Goal: Information Seeking & Learning: Learn about a topic

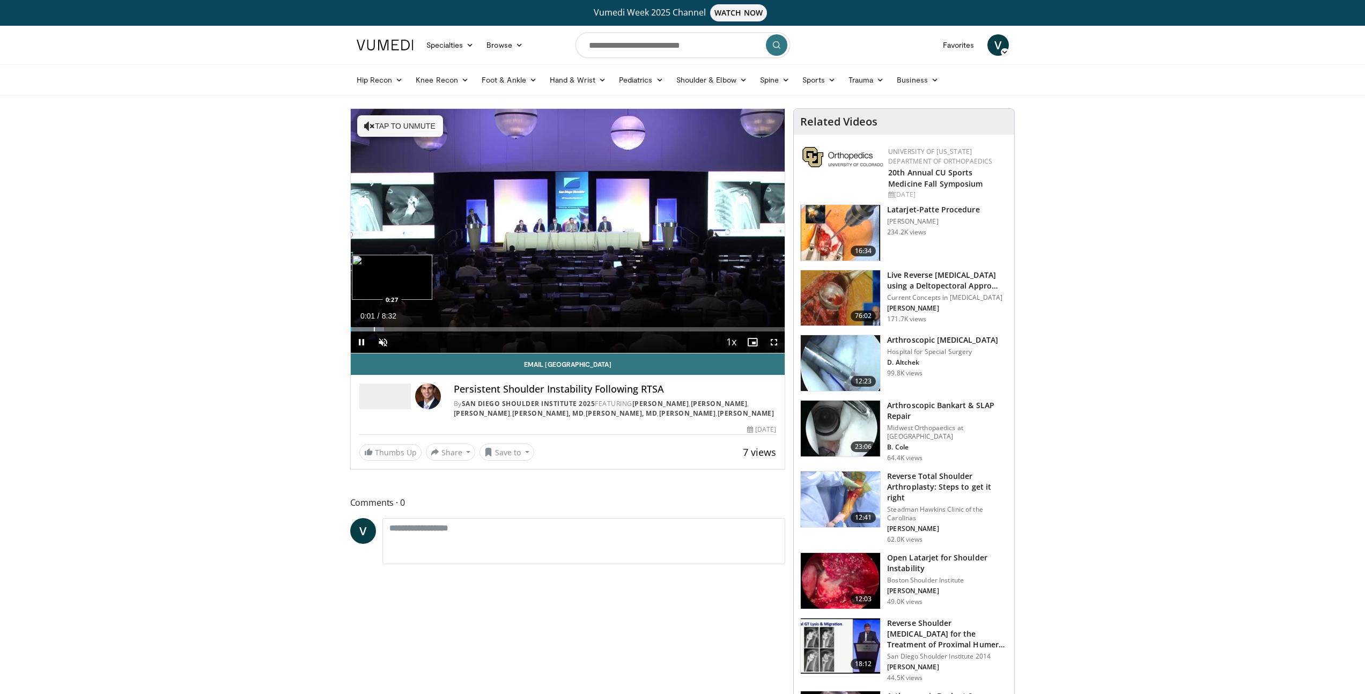
click at [373, 330] on div "Loaded : 7.73% 0:01 0:27" at bounding box center [568, 329] width 434 height 4
click at [387, 330] on div "Progress Bar" at bounding box center [387, 329] width 1 height 4
click at [414, 331] on div "Progress Bar" at bounding box center [414, 329] width 1 height 4
drag, startPoint x: 478, startPoint y: 331, endPoint x: 487, endPoint y: 331, distance: 8.6
click at [478, 331] on div "Progress Bar" at bounding box center [478, 329] width 1 height 4
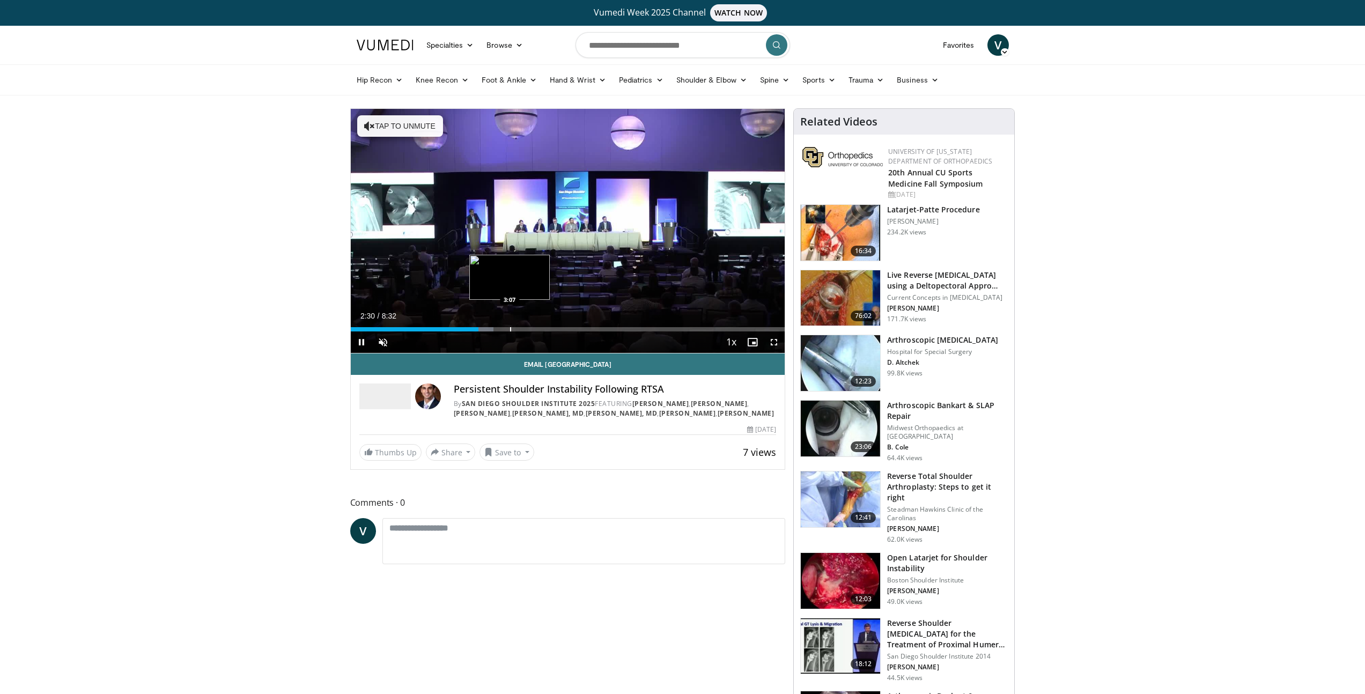
click at [511, 331] on div "Progress Bar" at bounding box center [510, 329] width 1 height 4
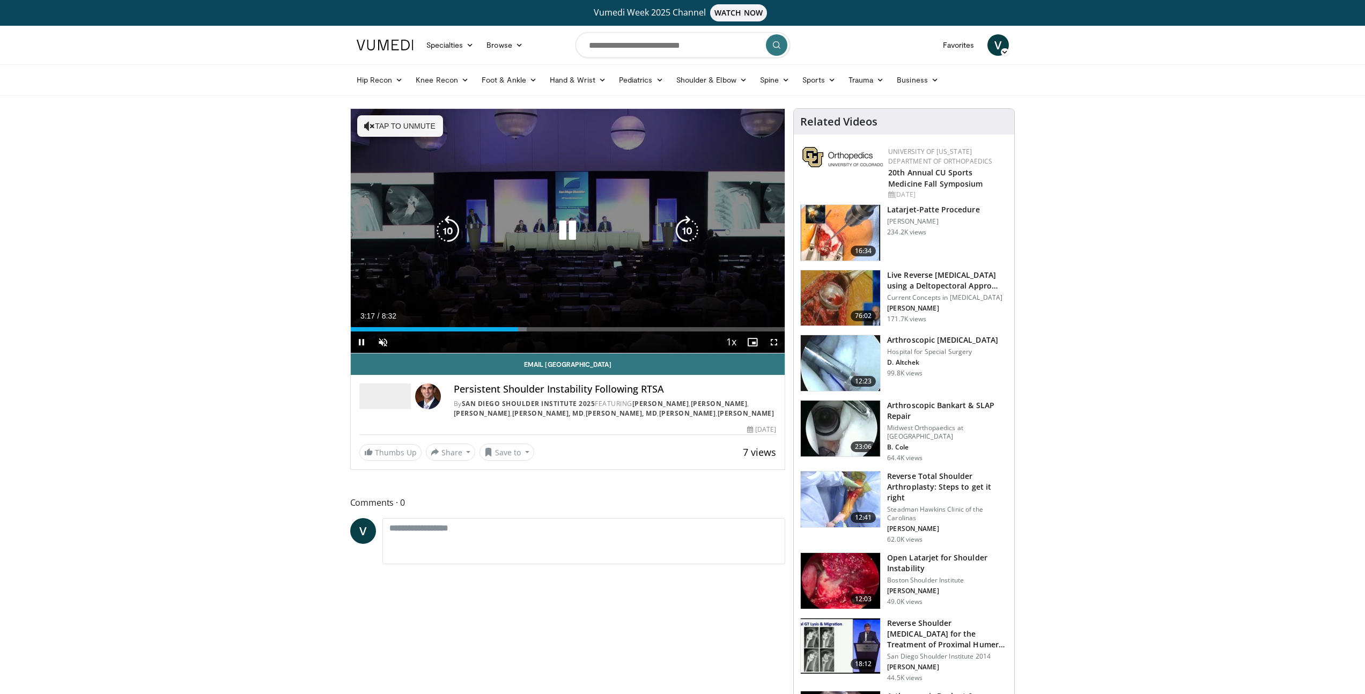
click at [577, 335] on div "Current Time 3:17 / Duration 8:32 Pause Skip Backward Skip Forward Unmute Loade…" at bounding box center [568, 341] width 434 height 21
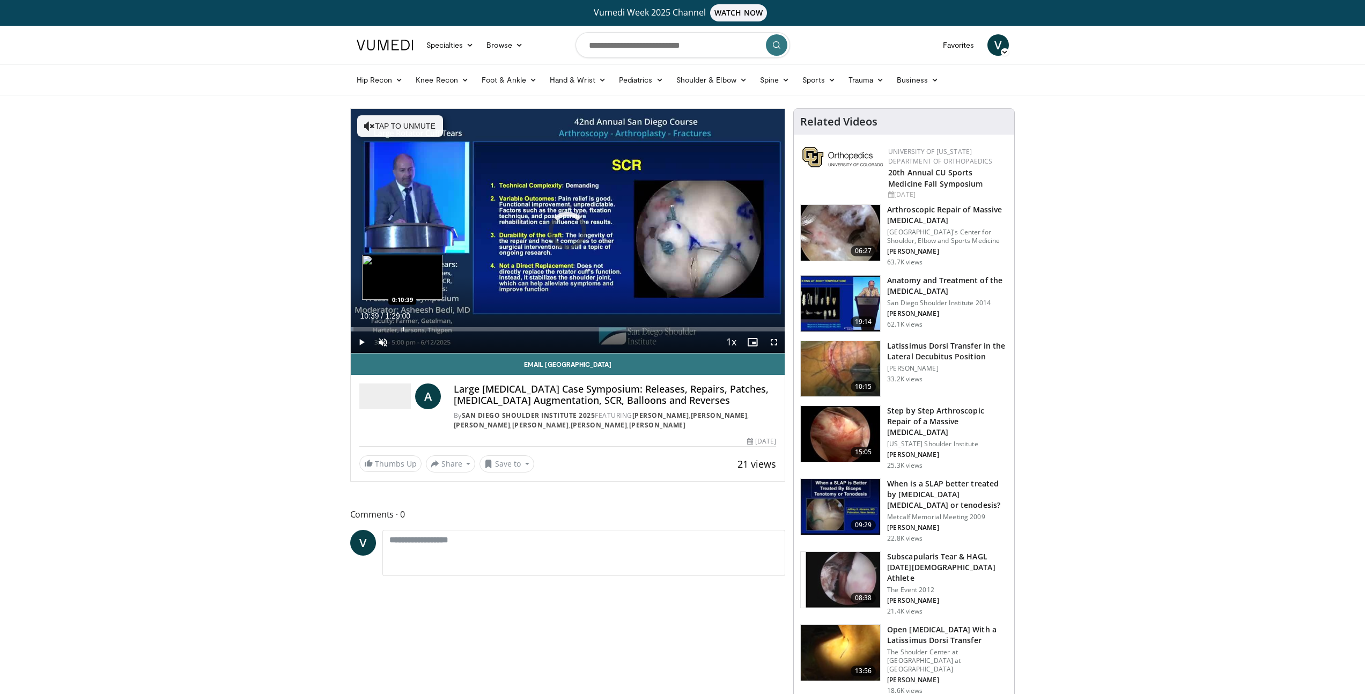
click at [403, 328] on div "Progress Bar" at bounding box center [403, 329] width 1 height 4
click at [482, 329] on div "Progress Bar" at bounding box center [482, 329] width 1 height 4
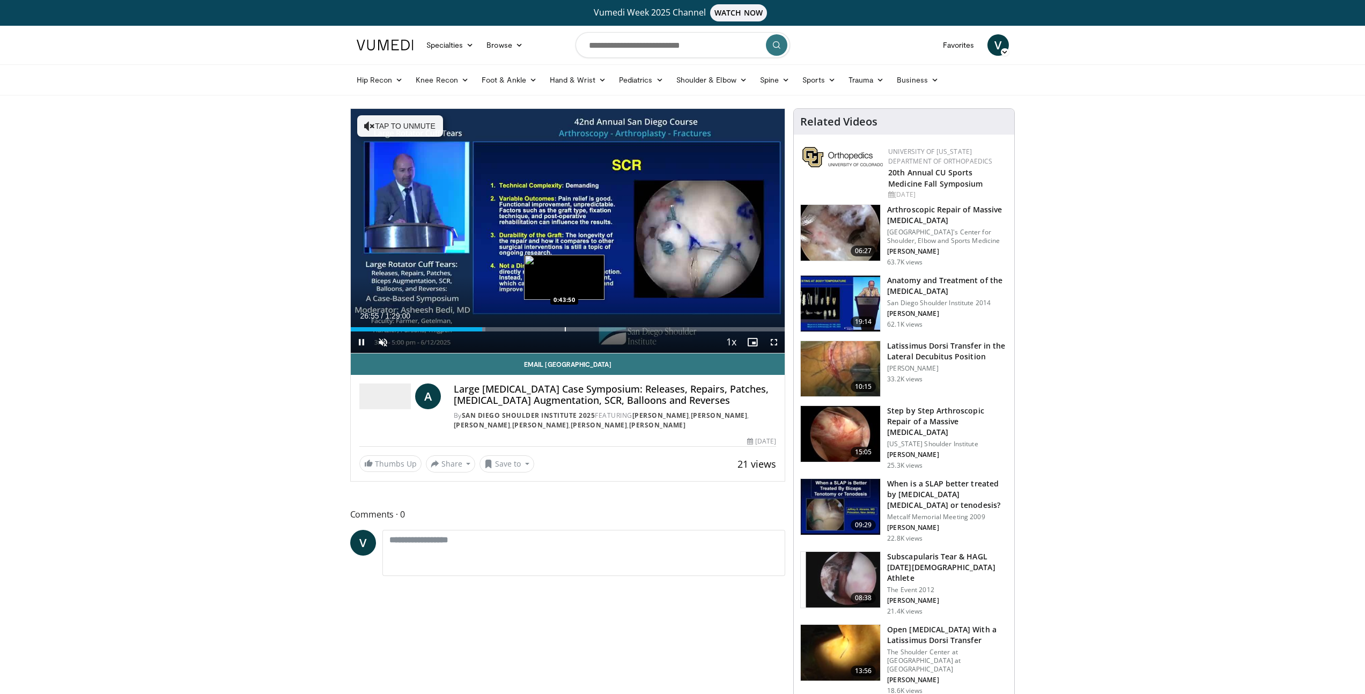
drag, startPoint x: 564, startPoint y: 327, endPoint x: 573, endPoint y: 326, distance: 8.6
click at [565, 327] on div "Progress Bar" at bounding box center [565, 329] width 1 height 4
click at [660, 327] on div "Loaded : 49.29% 0:43:50 1:03:37" at bounding box center [568, 329] width 434 height 4
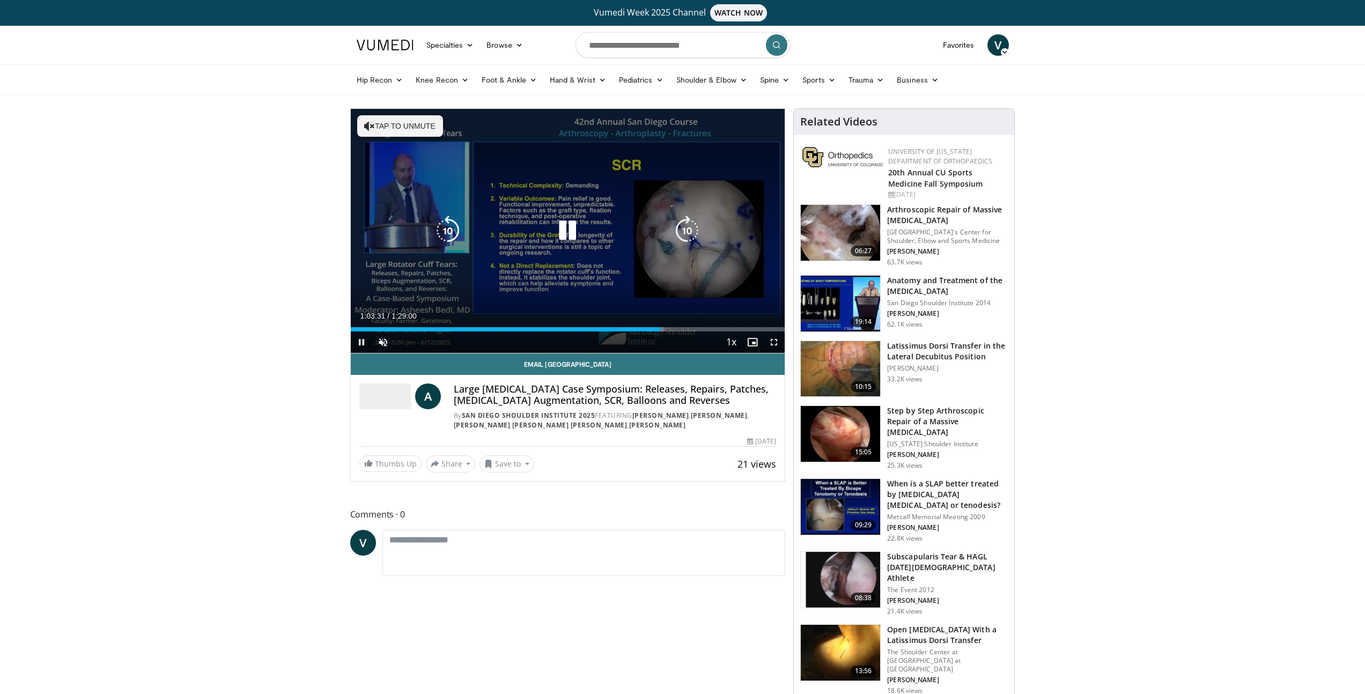
click at [724, 325] on div "Loaded : 72.35% 1:03:31 1:16:22" at bounding box center [568, 326] width 434 height 10
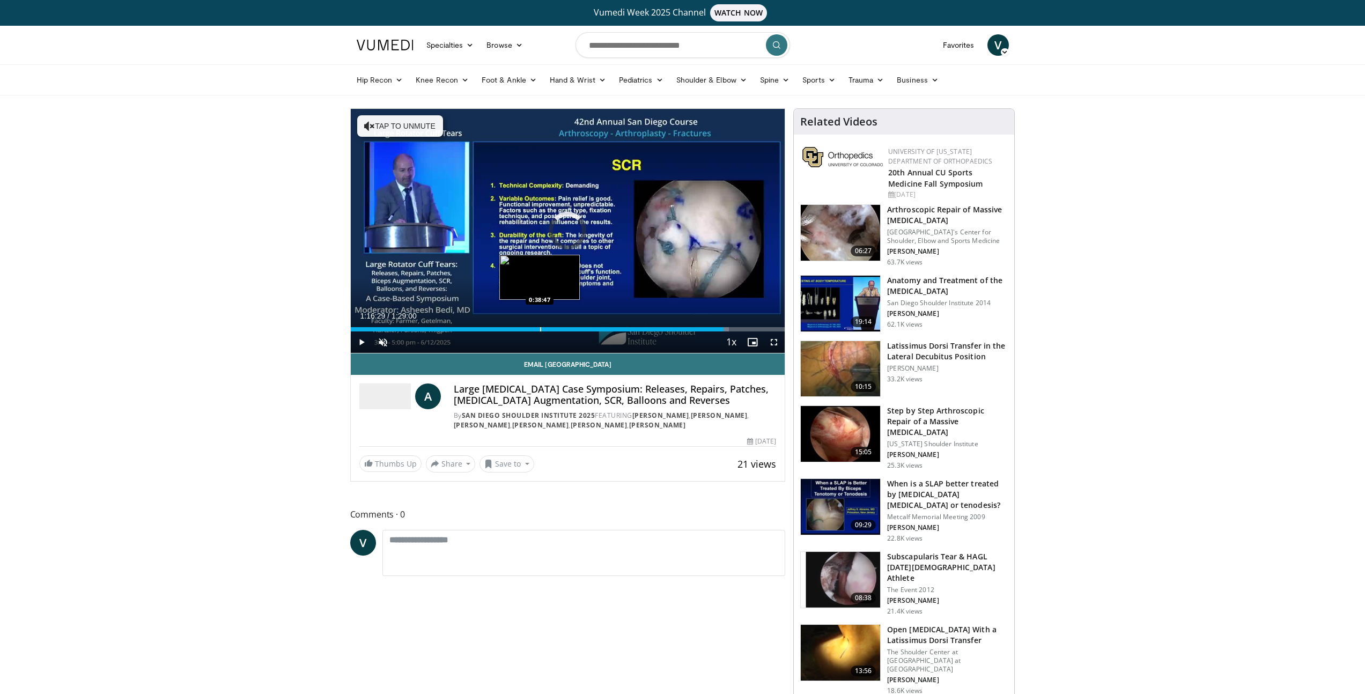
click at [540, 326] on div "Loaded : 87.11% 1:16:30 0:38:47" at bounding box center [568, 326] width 434 height 10
click at [561, 329] on div "Progress Bar" at bounding box center [561, 329] width 1 height 4
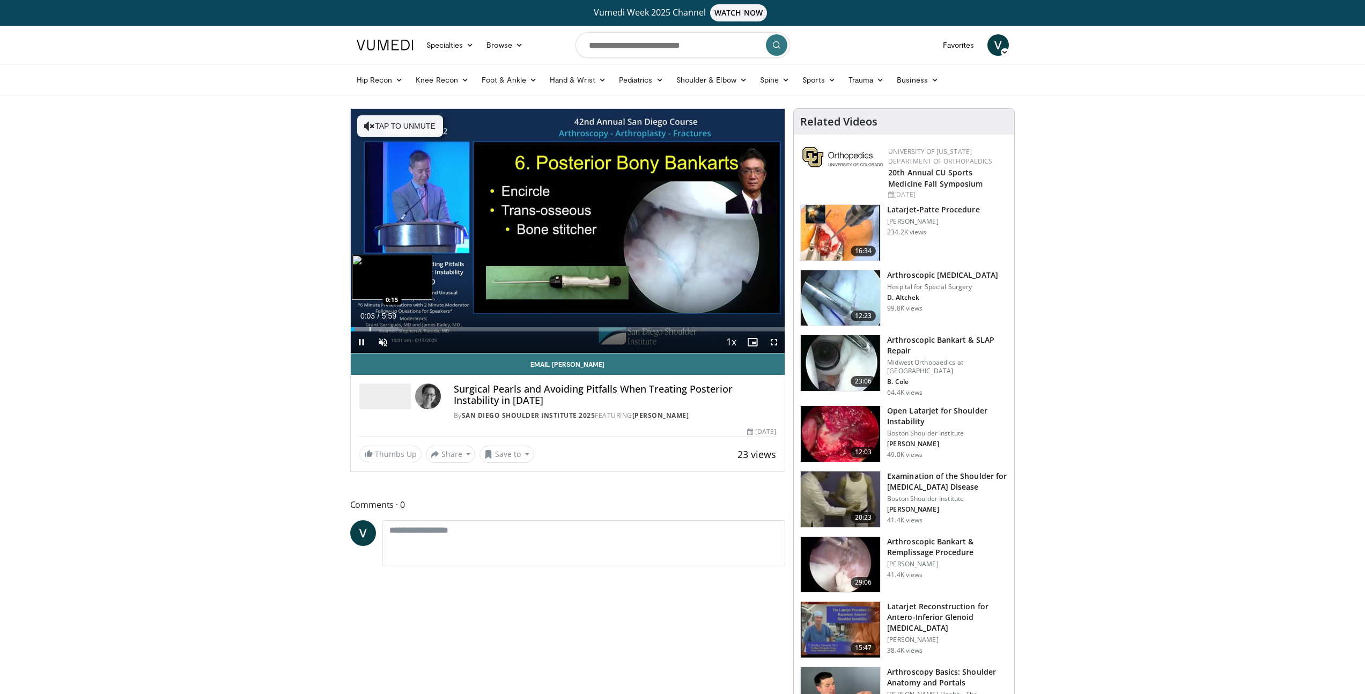
click at [370, 329] on div "Progress Bar" at bounding box center [370, 329] width 1 height 4
click at [388, 330] on div "Progress Bar" at bounding box center [388, 329] width 1 height 4
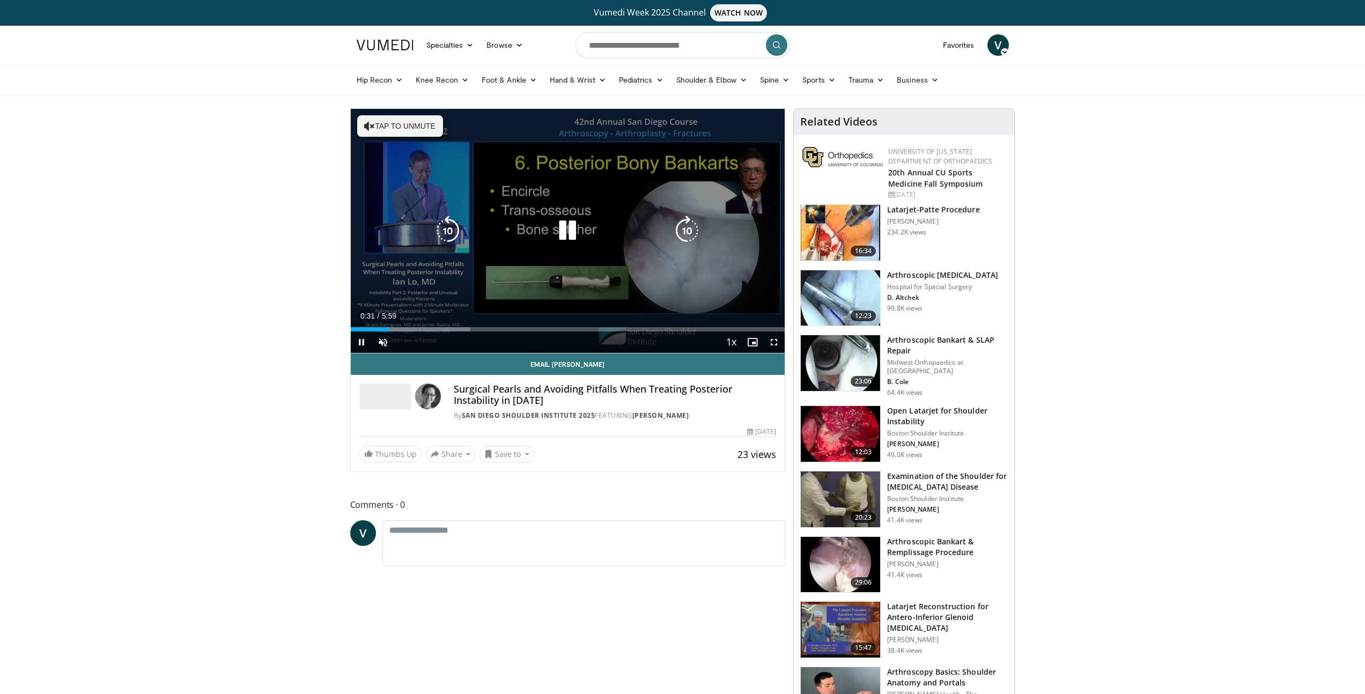
click at [411, 331] on div "Loaded : 27.56% 0:32 0:47" at bounding box center [568, 329] width 434 height 4
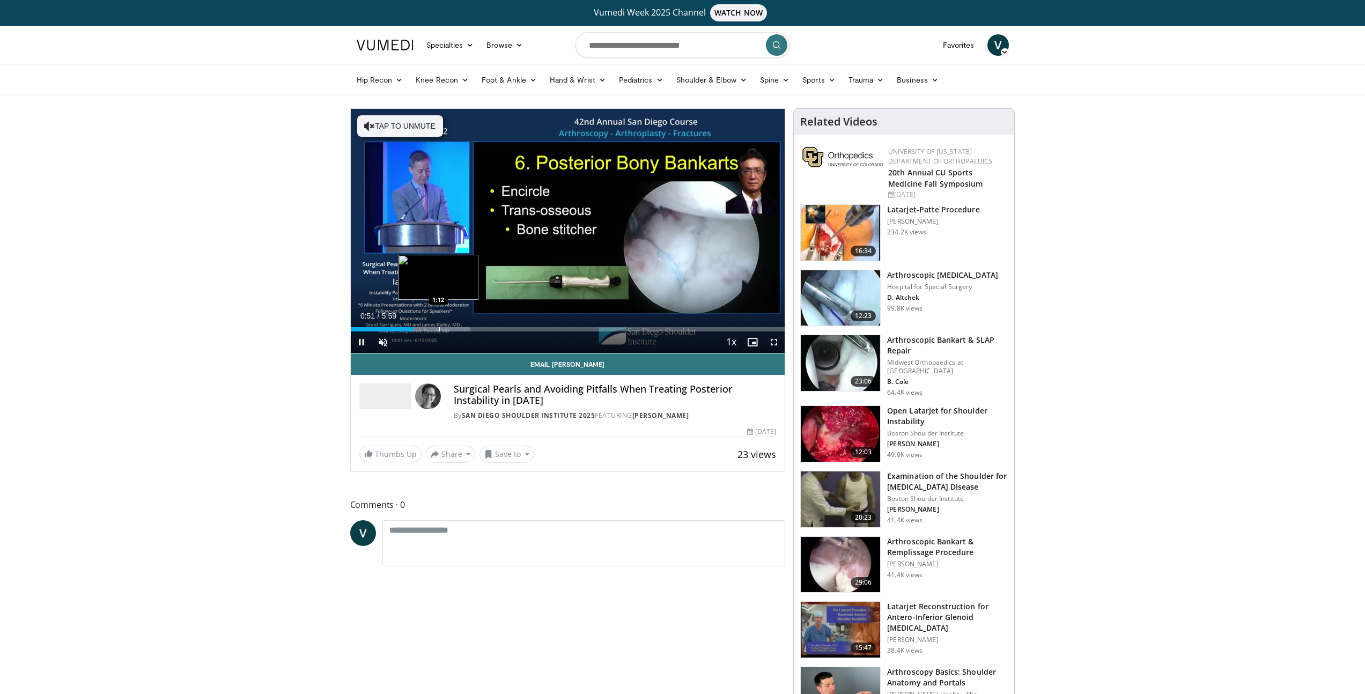
click at [439, 330] on div "Progress Bar" at bounding box center [439, 329] width 1 height 4
click at [459, 330] on div "Progress Bar" at bounding box center [459, 329] width 1 height 4
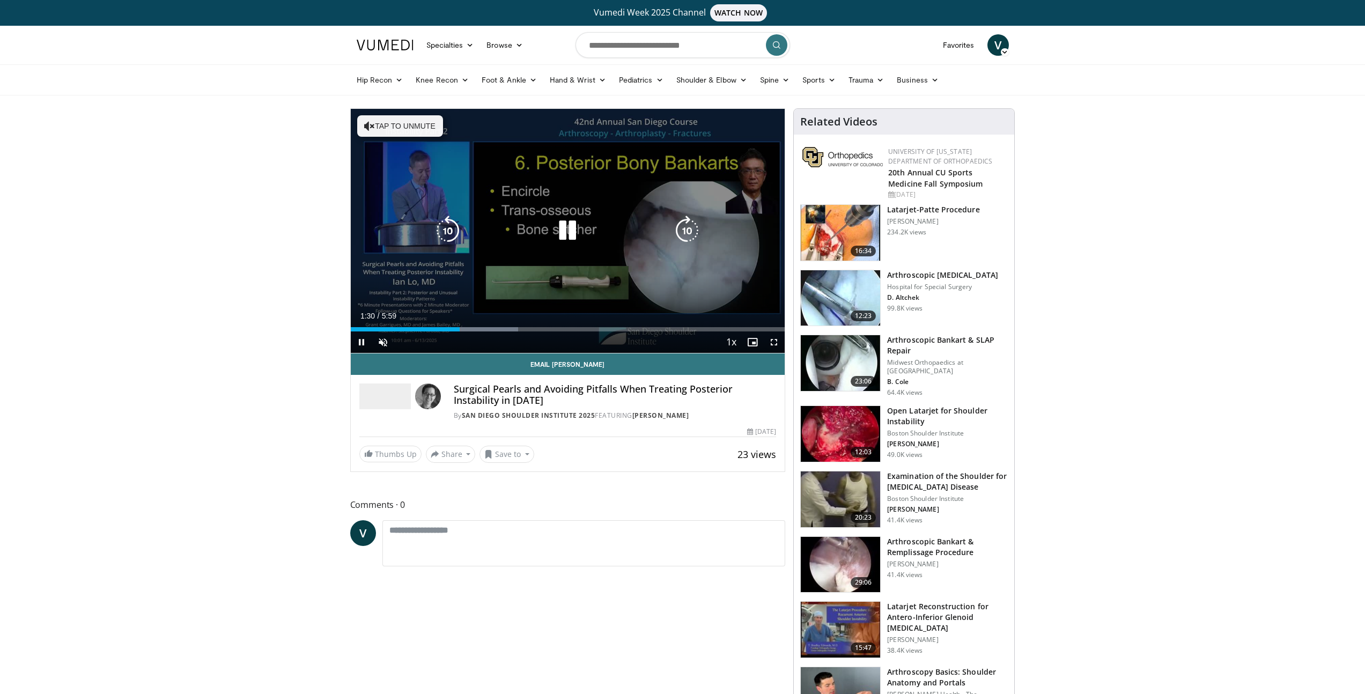
click at [0, 0] on div "Progress Bar" at bounding box center [0, 0] width 0 height 0
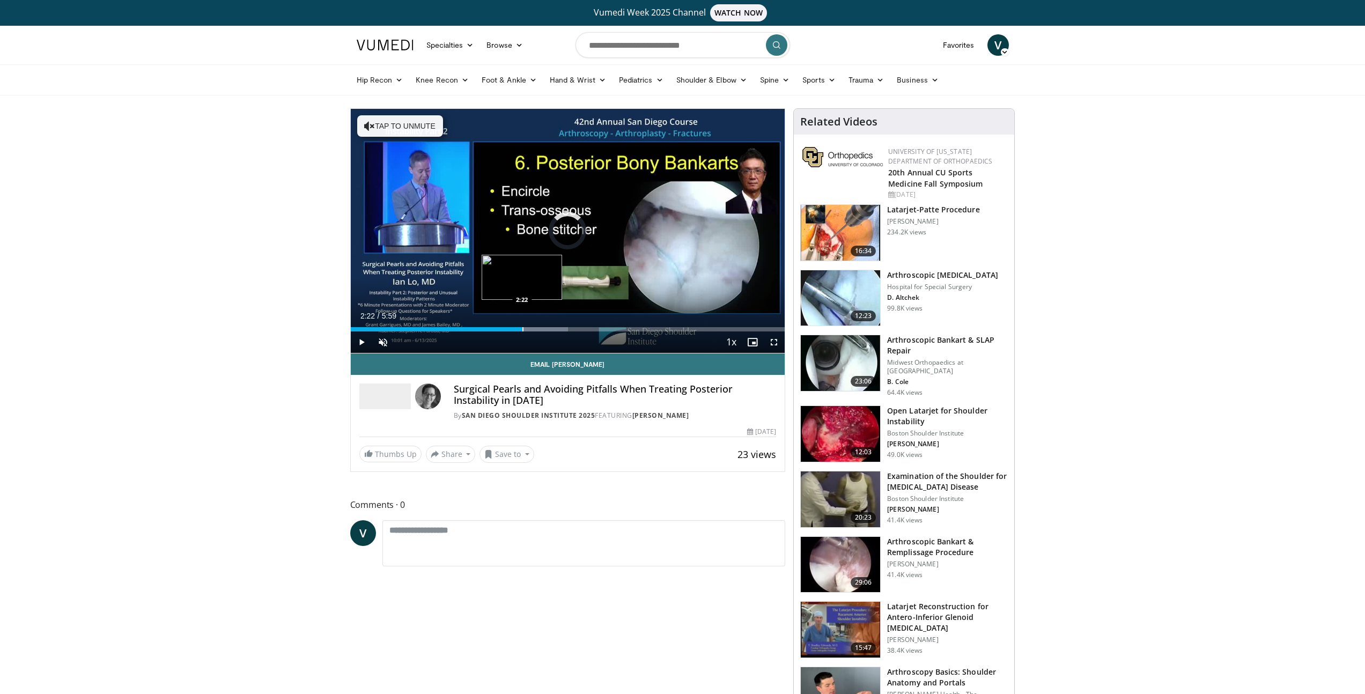
drag, startPoint x: 522, startPoint y: 329, endPoint x: 548, endPoint y: 330, distance: 26.3
click at [522, 329] on div "Progress Bar" at bounding box center [522, 329] width 1 height 4
click at [555, 329] on div "Loaded : 52.39% 2:22 2:49" at bounding box center [568, 329] width 434 height 4
click at [576, 329] on div "Loaded : 57.90% 3:06 3:06" at bounding box center [568, 329] width 434 height 4
click at [594, 329] on div "Progress Bar" at bounding box center [594, 329] width 1 height 4
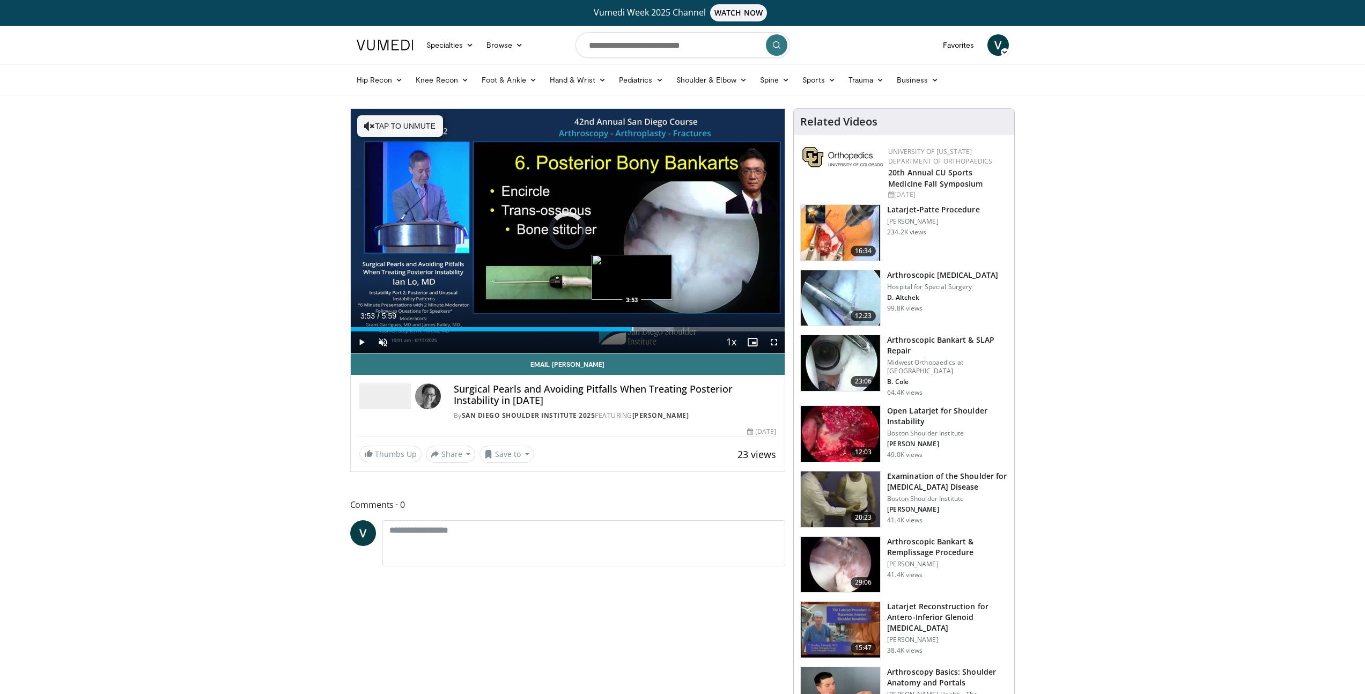
click at [632, 331] on div "Loaded : 74.45% 3:53 3:53" at bounding box center [568, 329] width 434 height 4
drag, startPoint x: 660, startPoint y: 329, endPoint x: 666, endPoint y: 329, distance: 5.9
click at [660, 329] on div "Progress Bar" at bounding box center [660, 329] width 1 height 4
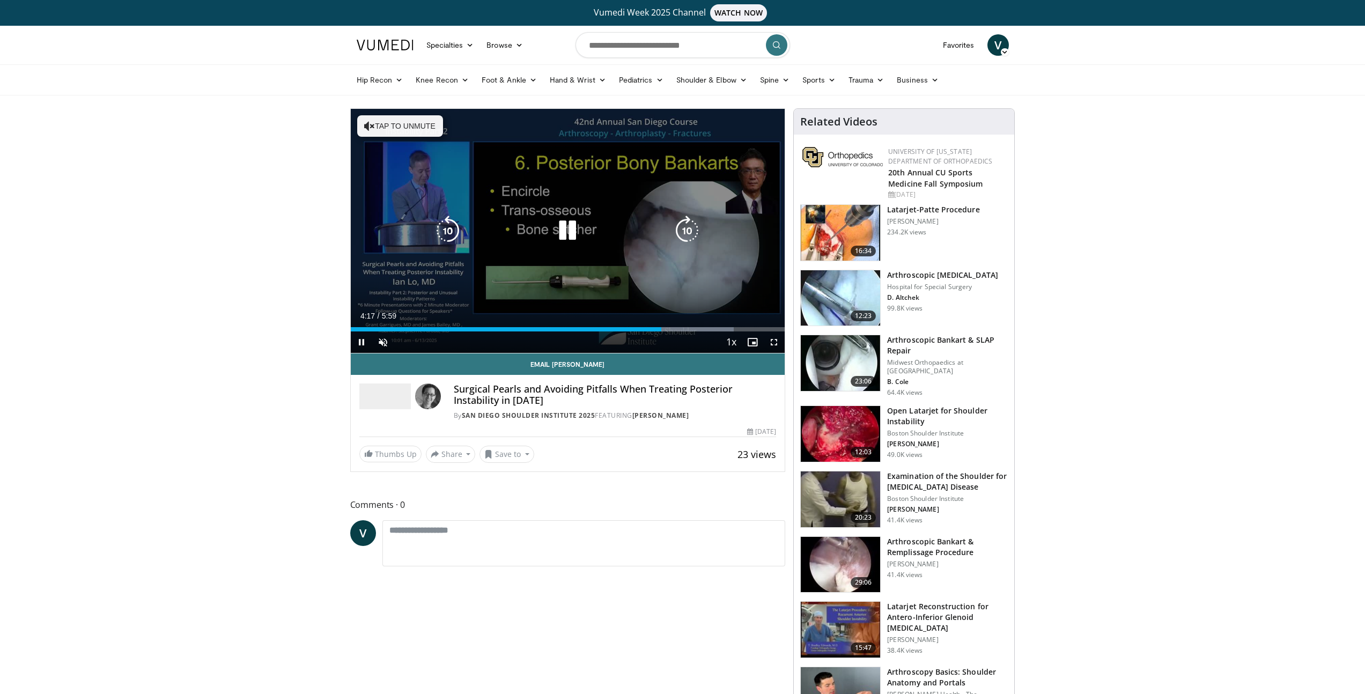
drag, startPoint x: 586, startPoint y: 233, endPoint x: 580, endPoint y: 267, distance: 33.7
click at [586, 233] on div "Video Player" at bounding box center [567, 230] width 261 height 21
drag, startPoint x: 560, startPoint y: 229, endPoint x: 554, endPoint y: 251, distance: 22.9
click at [561, 229] on icon "Video Player" at bounding box center [567, 231] width 30 height 30
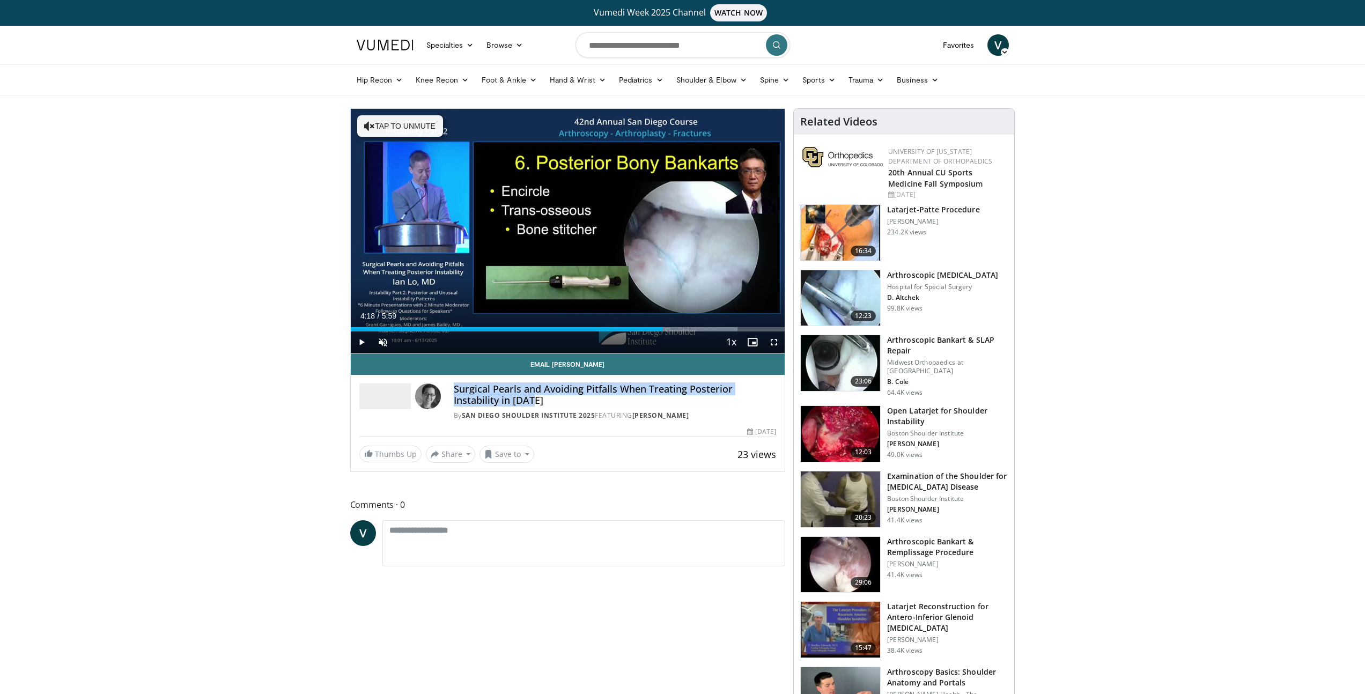
drag, startPoint x: 458, startPoint y: 389, endPoint x: 551, endPoint y: 397, distance: 94.2
click at [551, 397] on h4 "Surgical Pearls and Avoiding Pitfalls When Treating Posterior Instability in 20…" at bounding box center [615, 395] width 323 height 23
copy h4 "Surgical Pearls and Avoiding Pitfalls When Treating Posterior Instability in 20…"
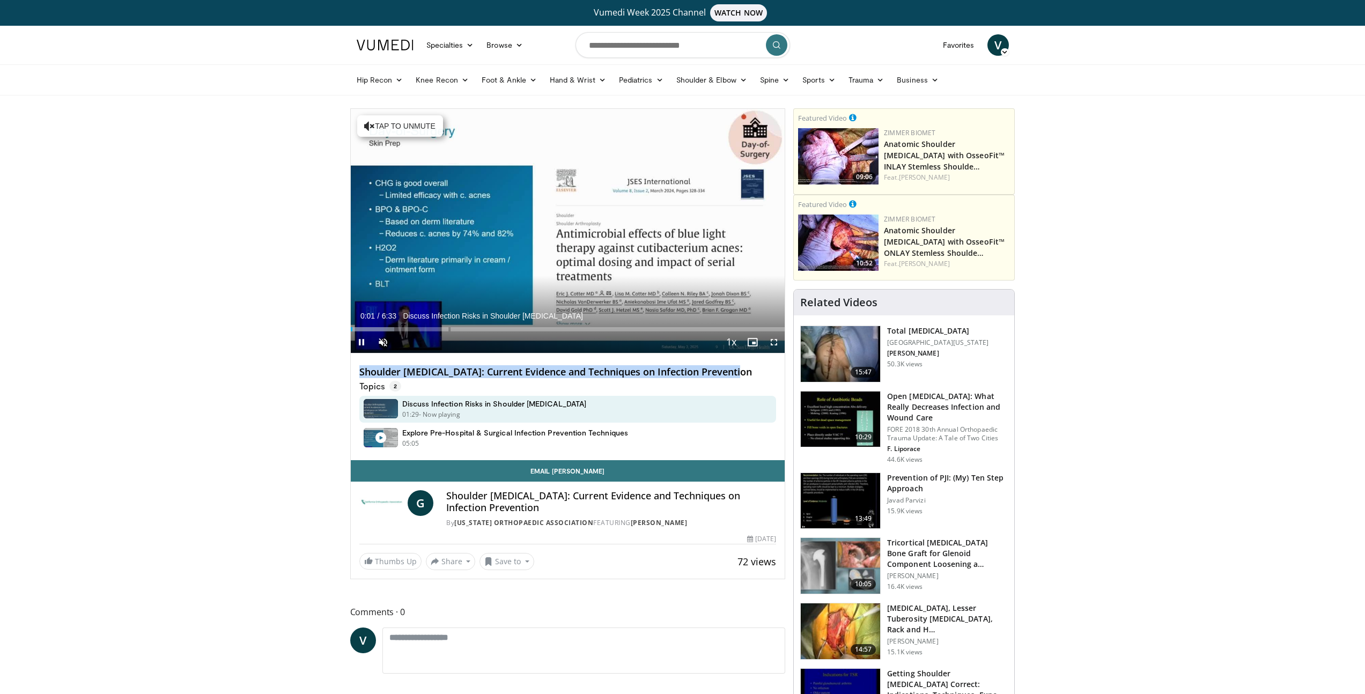
drag, startPoint x: 434, startPoint y: 374, endPoint x: 708, endPoint y: 375, distance: 274.1
click at [740, 377] on h4 "Shoulder Arthroplasty: Current Evidence and Techniques on Infection Prevention" at bounding box center [567, 372] width 417 height 12
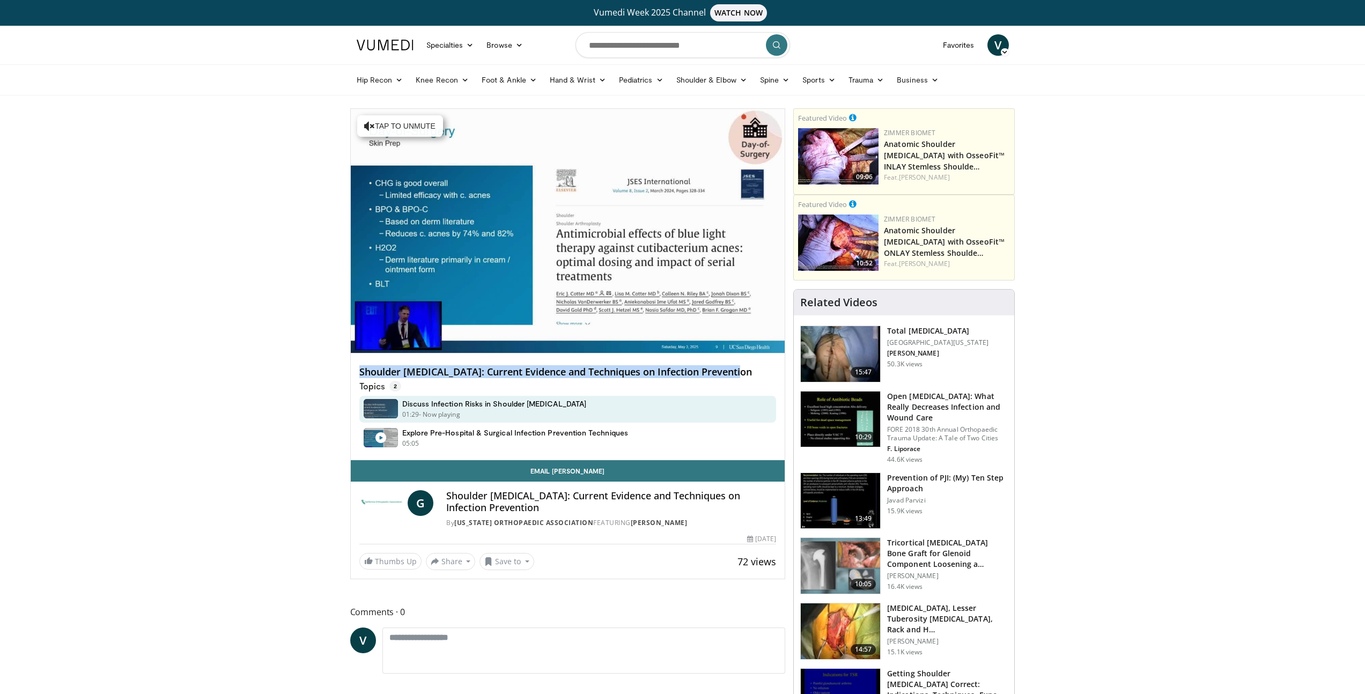
copy h4 "Shoulder Arthroplasty: Current Evidence and Techniques on Infection Prevention"
